Goal: Task Accomplishment & Management: Manage account settings

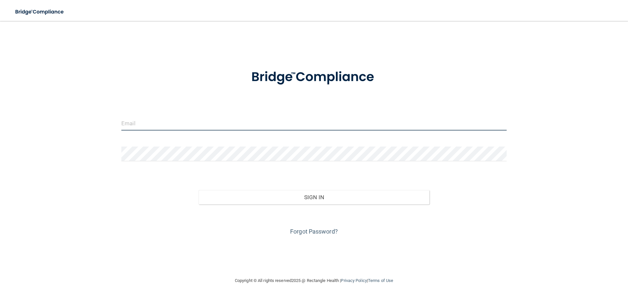
click at [164, 124] on input "email" at bounding box center [313, 123] width 385 height 15
type input "[EMAIL_ADDRESS][DOMAIN_NAME]"
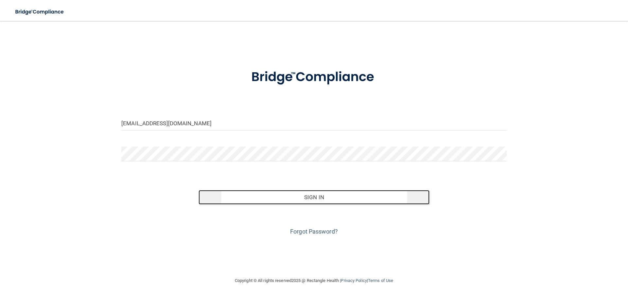
click at [314, 198] on button "Sign In" at bounding box center [313, 197] width 231 height 14
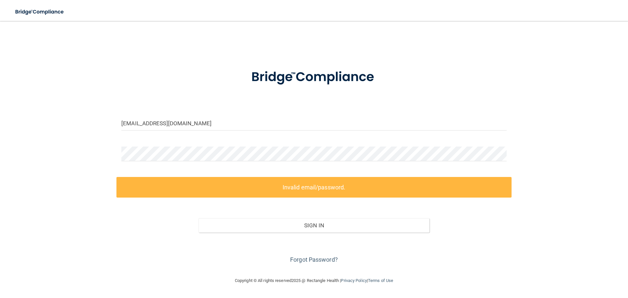
click at [259, 190] on label "Invalid email/password." at bounding box center [313, 187] width 395 height 21
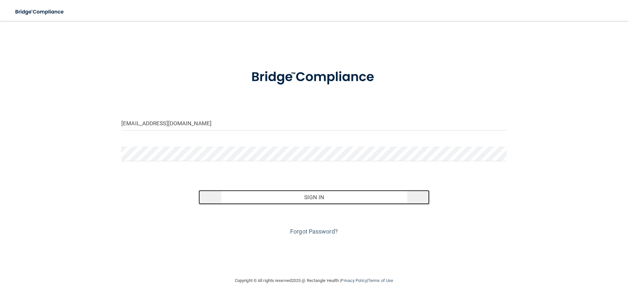
click at [315, 201] on button "Sign In" at bounding box center [313, 197] width 231 height 14
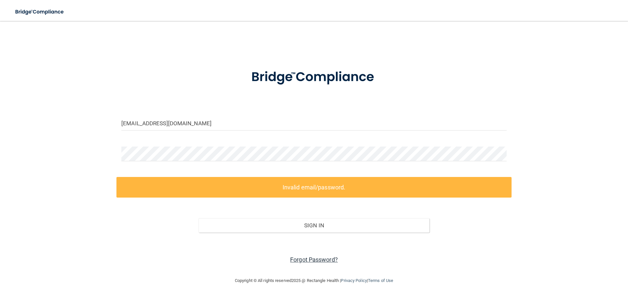
click at [311, 258] on link "Forgot Password?" at bounding box center [314, 259] width 48 height 7
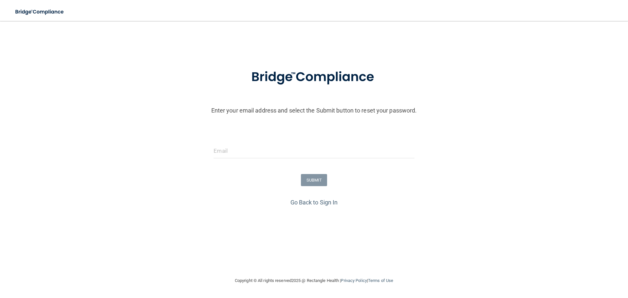
click at [475, 157] on div at bounding box center [313, 154] width 631 height 20
click at [233, 153] on input "email" at bounding box center [313, 151] width 200 height 15
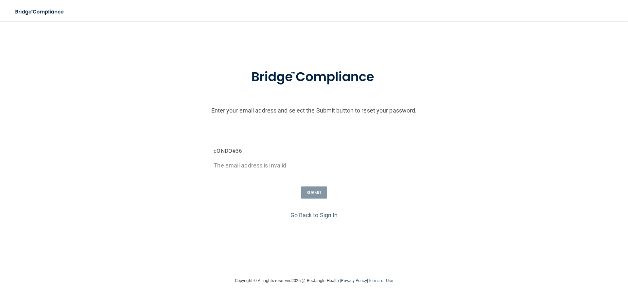
click at [241, 150] on input "cONDO#36" at bounding box center [313, 151] width 200 height 15
type input "c"
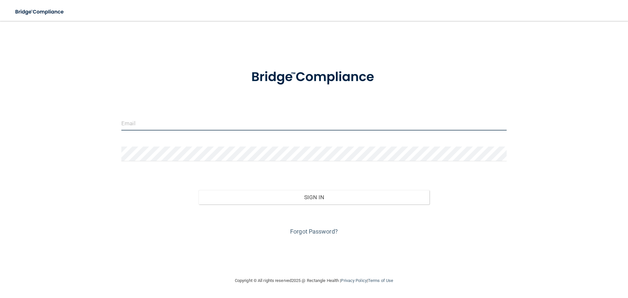
click at [187, 121] on input "email" at bounding box center [313, 123] width 385 height 15
type input "[EMAIL_ADDRESS][DOMAIN_NAME]"
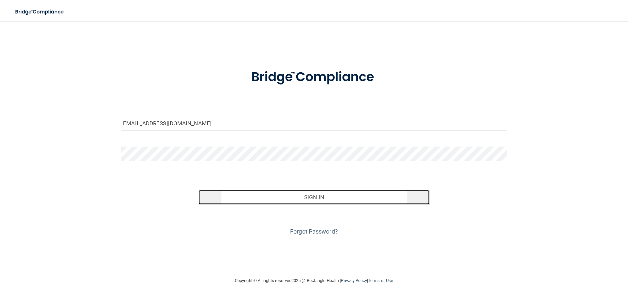
click at [315, 196] on button "Sign In" at bounding box center [313, 197] width 231 height 14
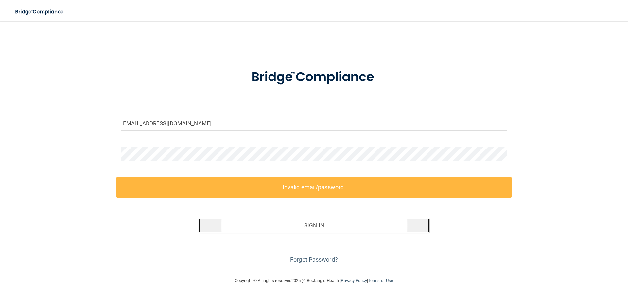
click at [314, 225] on button "Sign In" at bounding box center [313, 225] width 231 height 14
click at [314, 222] on button "Sign In" at bounding box center [313, 225] width 231 height 14
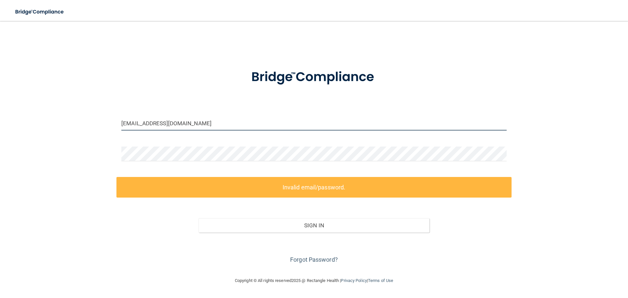
click at [212, 123] on input "[EMAIL_ADDRESS][DOMAIN_NAME]" at bounding box center [313, 123] width 385 height 15
click at [218, 123] on input "[EMAIL_ADDRESS][DOMAIN_NAME]" at bounding box center [313, 123] width 385 height 15
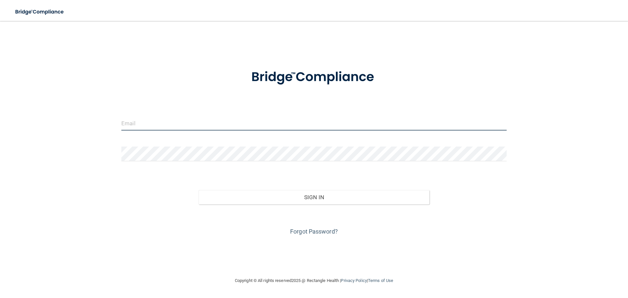
click at [202, 121] on input "email" at bounding box center [313, 123] width 385 height 15
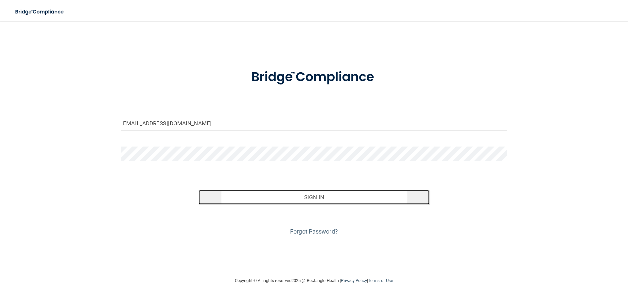
click at [319, 199] on button "Sign In" at bounding box center [313, 197] width 231 height 14
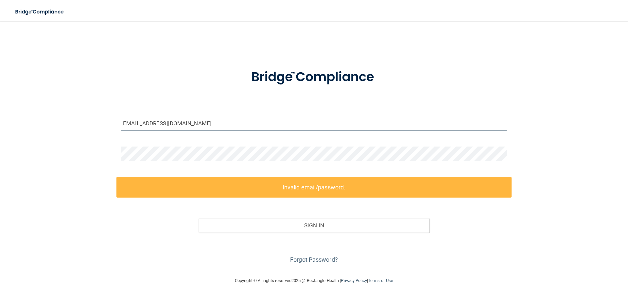
click at [199, 123] on input "[EMAIL_ADDRESS][DOMAIN_NAME]" at bounding box center [313, 123] width 385 height 15
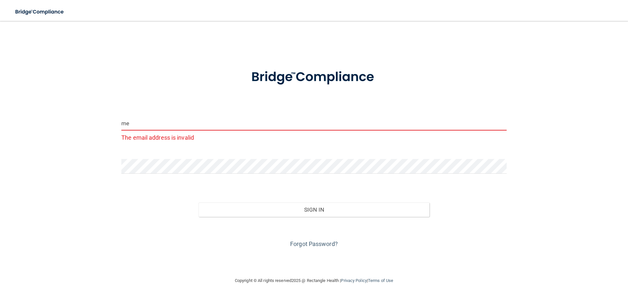
type input "m"
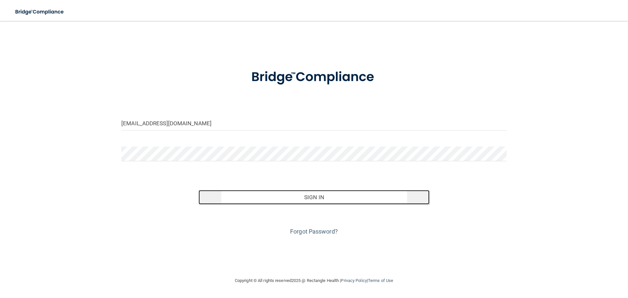
click at [313, 195] on button "Sign In" at bounding box center [313, 197] width 231 height 14
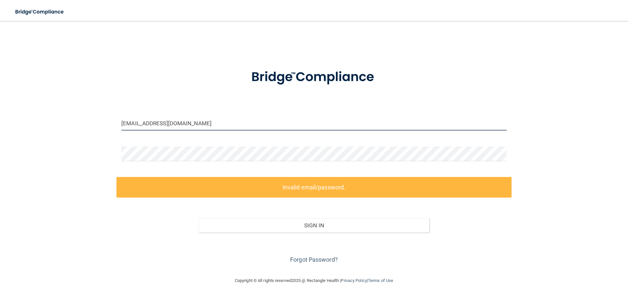
click at [172, 121] on input "[EMAIL_ADDRESS][DOMAIN_NAME]" at bounding box center [313, 123] width 385 height 15
click at [163, 124] on input "[EMAIL_ADDRESS][DOMAIN_NAME]" at bounding box center [313, 123] width 385 height 15
click at [173, 124] on input "[EMAIL_ADDRESS][DOMAIN_NAME]" at bounding box center [313, 123] width 385 height 15
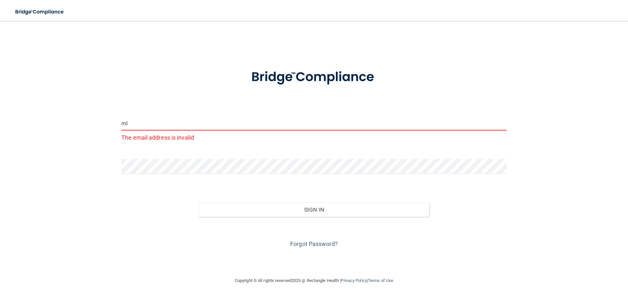
type input "m"
type input "[EMAIL_ADDRESS][DOMAIN_NAME]"
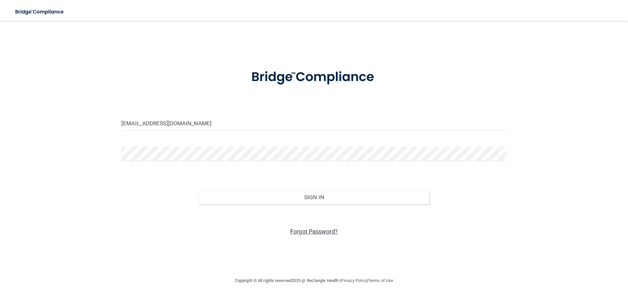
click at [304, 229] on link "Forgot Password?" at bounding box center [314, 231] width 48 height 7
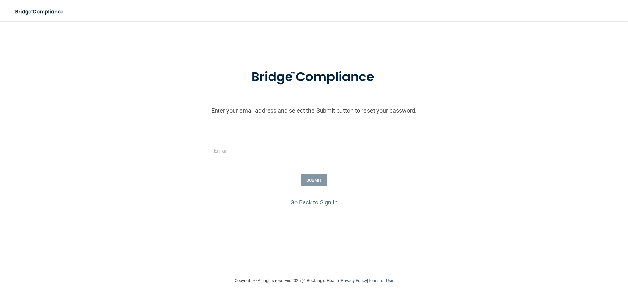
click at [243, 152] on input "email" at bounding box center [313, 151] width 200 height 15
type input "[EMAIL_ADDRESS][DOMAIN_NAME]"
click at [310, 180] on button "SUBMIT" at bounding box center [314, 180] width 26 height 12
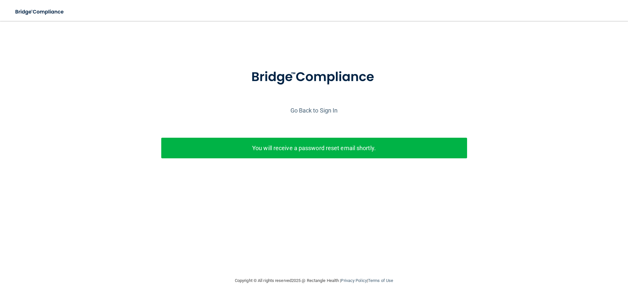
click at [309, 148] on p "You will receive a password reset email shortly." at bounding box center [314, 148] width 296 height 11
click at [401, 147] on p "You will receive a password reset email shortly." at bounding box center [314, 148] width 296 height 11
